Goal: Book appointment/travel/reservation

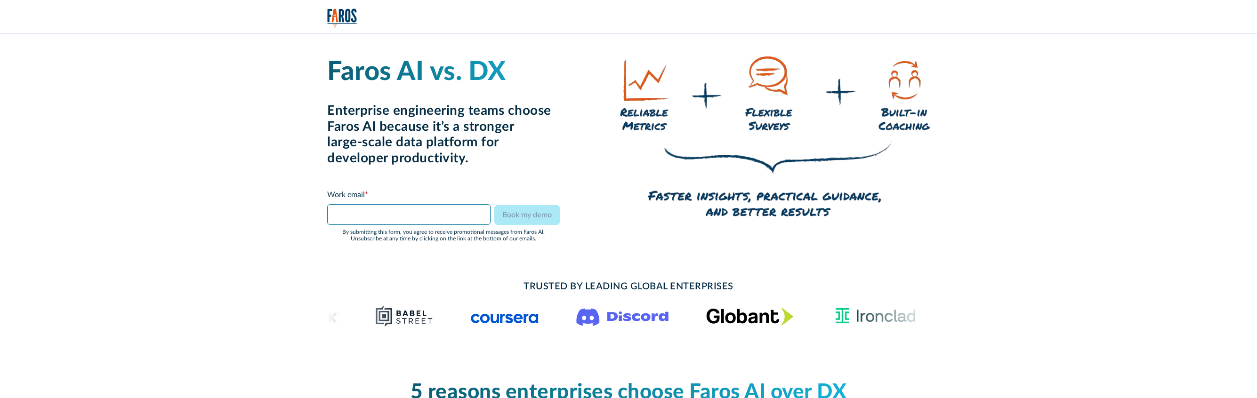
click at [437, 212] on input "Faros vs DX Form" at bounding box center [408, 214] width 163 height 21
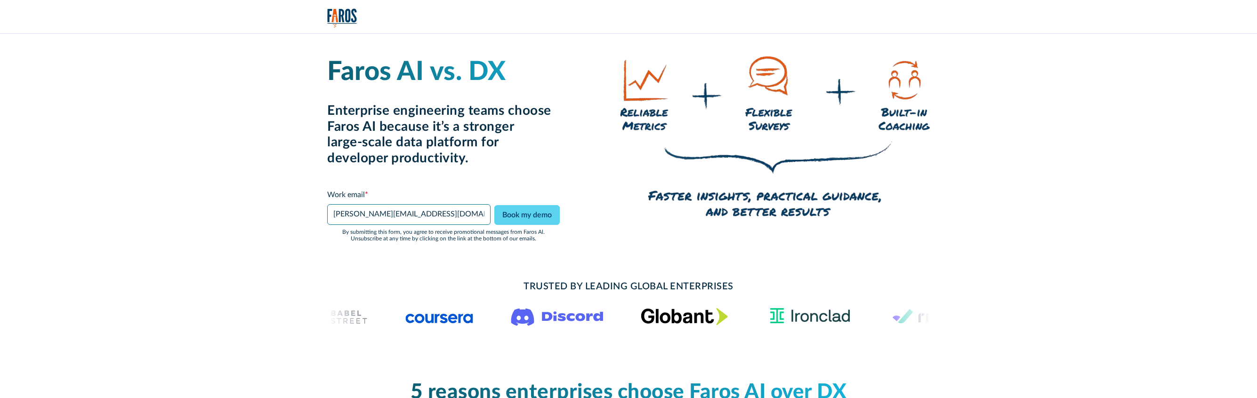
type input "josh@hmpsn.com"
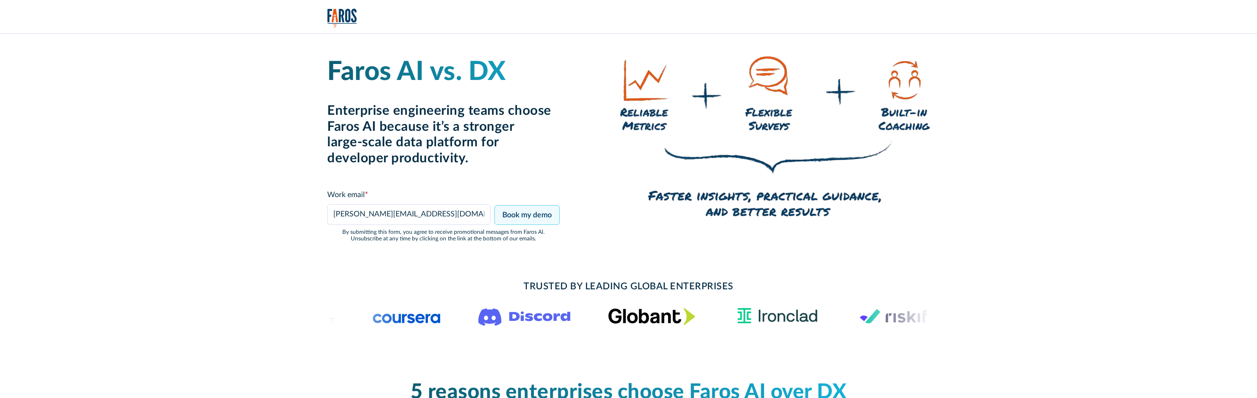
click at [502, 209] on input "Book my demo" at bounding box center [526, 215] width 65 height 20
type input "Please wait..."
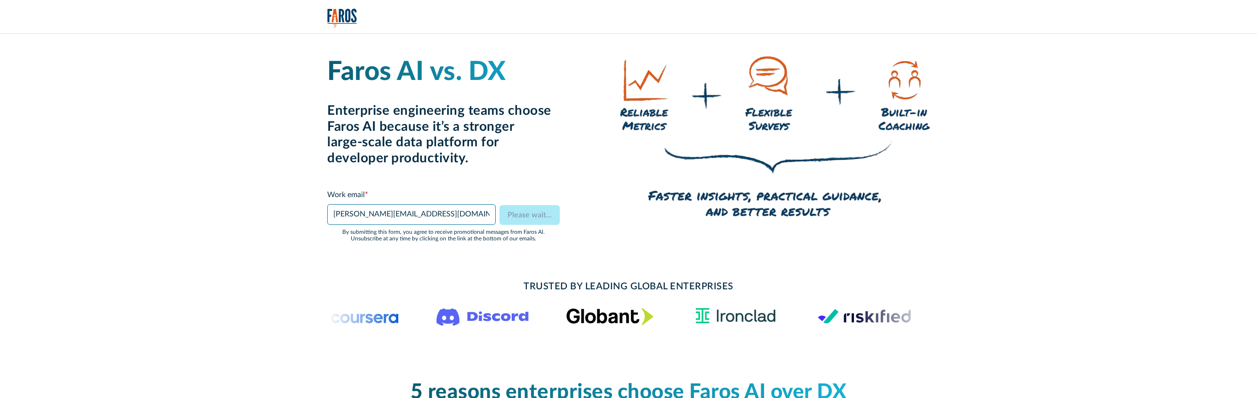
click at [406, 214] on input "josh@hmpsn.com" at bounding box center [411, 214] width 169 height 21
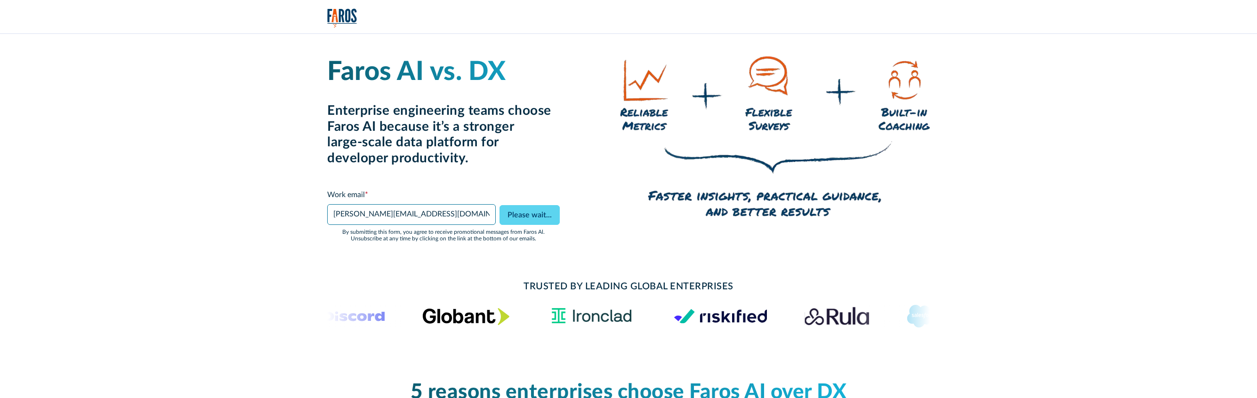
type input "josh@hmpsn.studio"
click at [595, 255] on div "Faros AI vs. DX Enterprise engineering teams choose Faros AI because it’s a str…" at bounding box center [628, 149] width 603 height 231
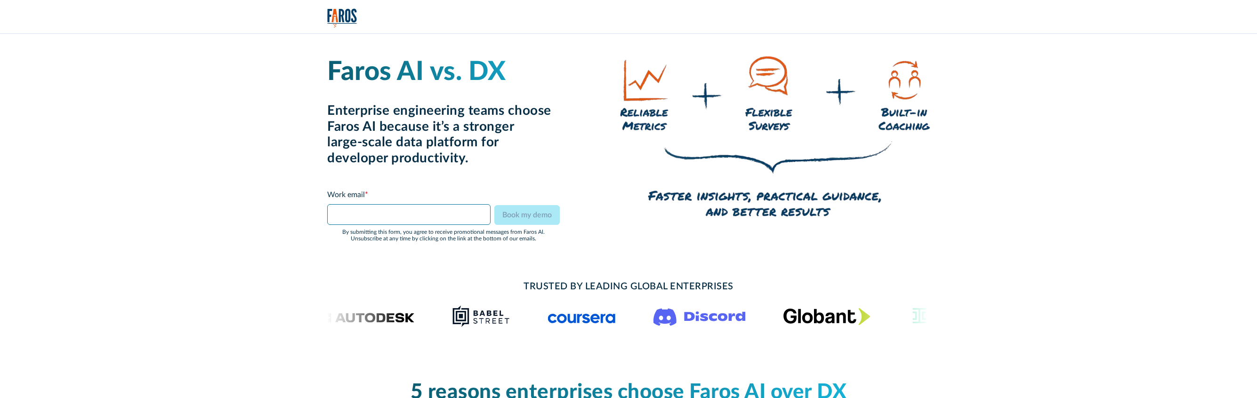
click at [377, 207] on input "Faros vs DX Form" at bounding box center [408, 214] width 163 height 21
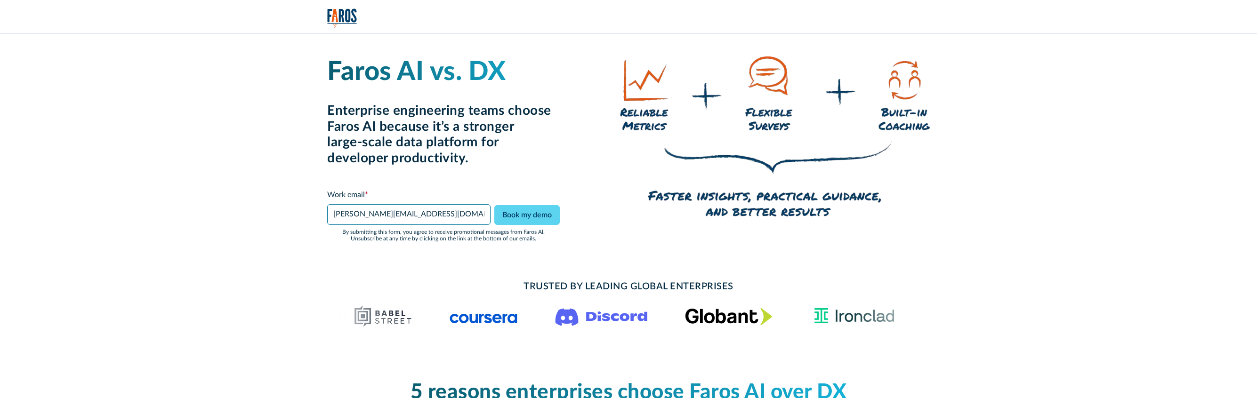
type input "josh@hmpsn.studio"
click at [467, 192] on div "Work email *" at bounding box center [408, 194] width 163 height 11
click at [514, 214] on input "Book my demo" at bounding box center [526, 215] width 65 height 20
type input "Please wait..."
